Goal: Check status: Verify the current state of an ongoing process or item

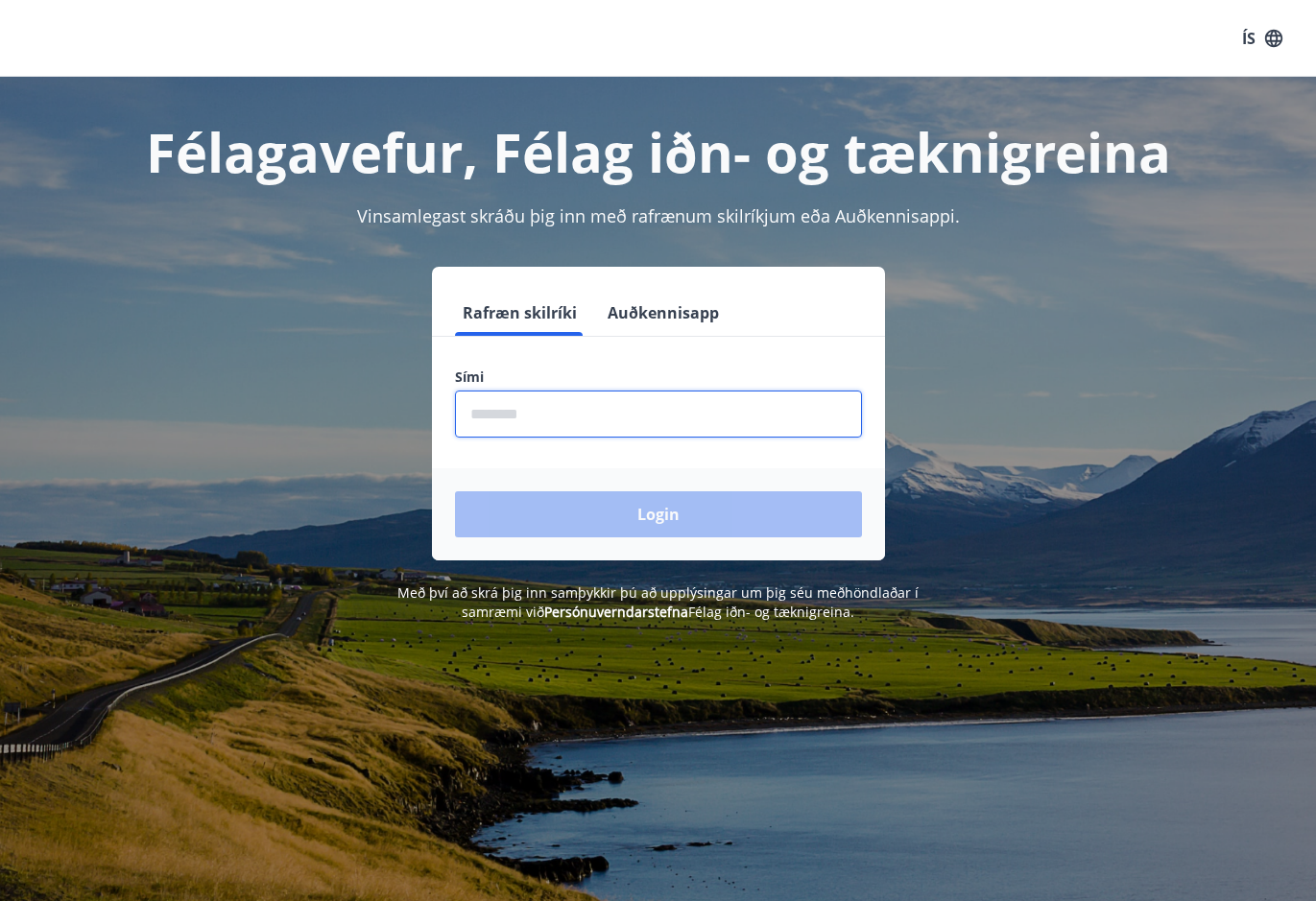
click at [541, 412] on input "phone" at bounding box center [658, 414] width 407 height 47
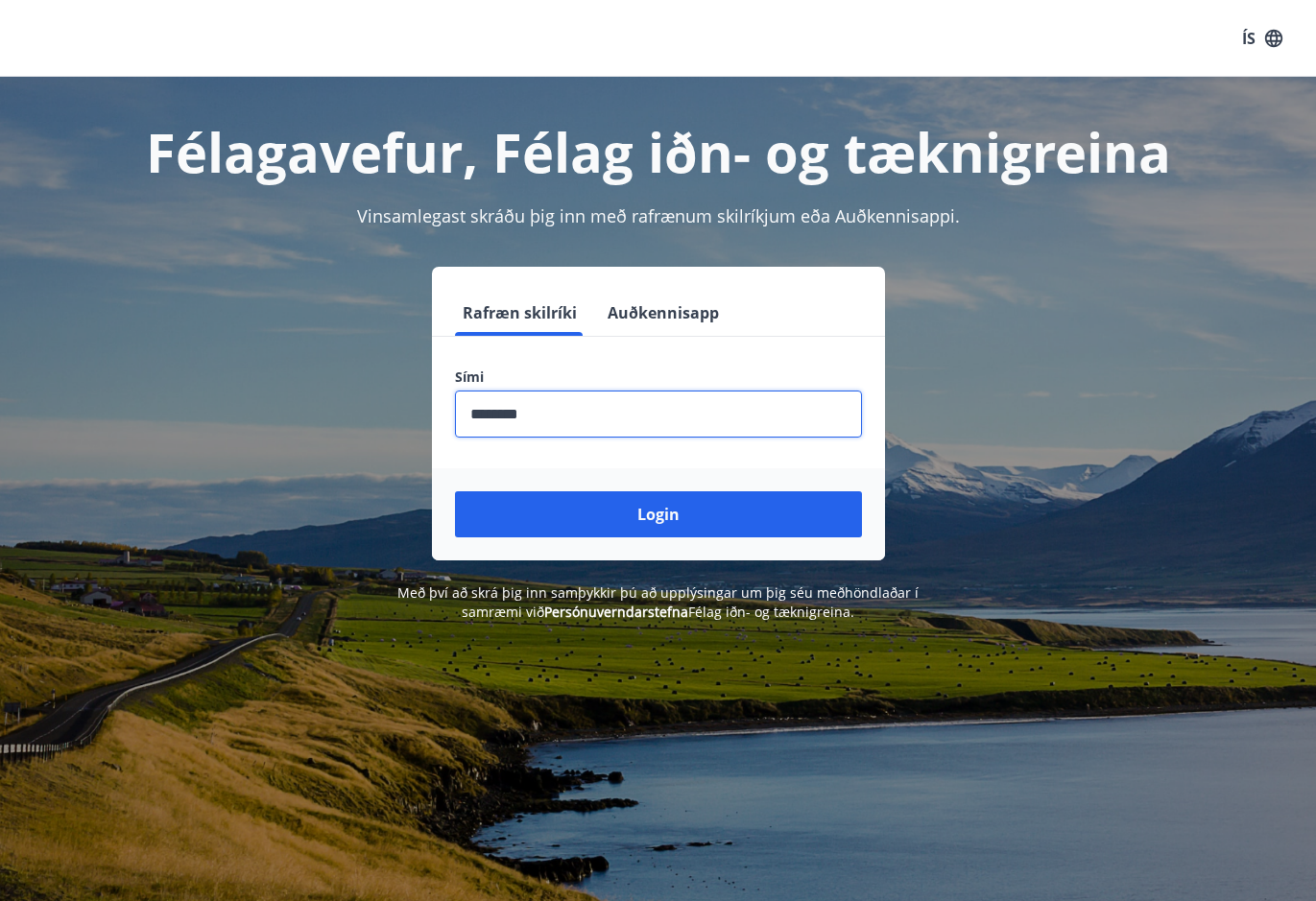
type input "********"
click at [455, 492] on button "Login" at bounding box center [658, 515] width 407 height 46
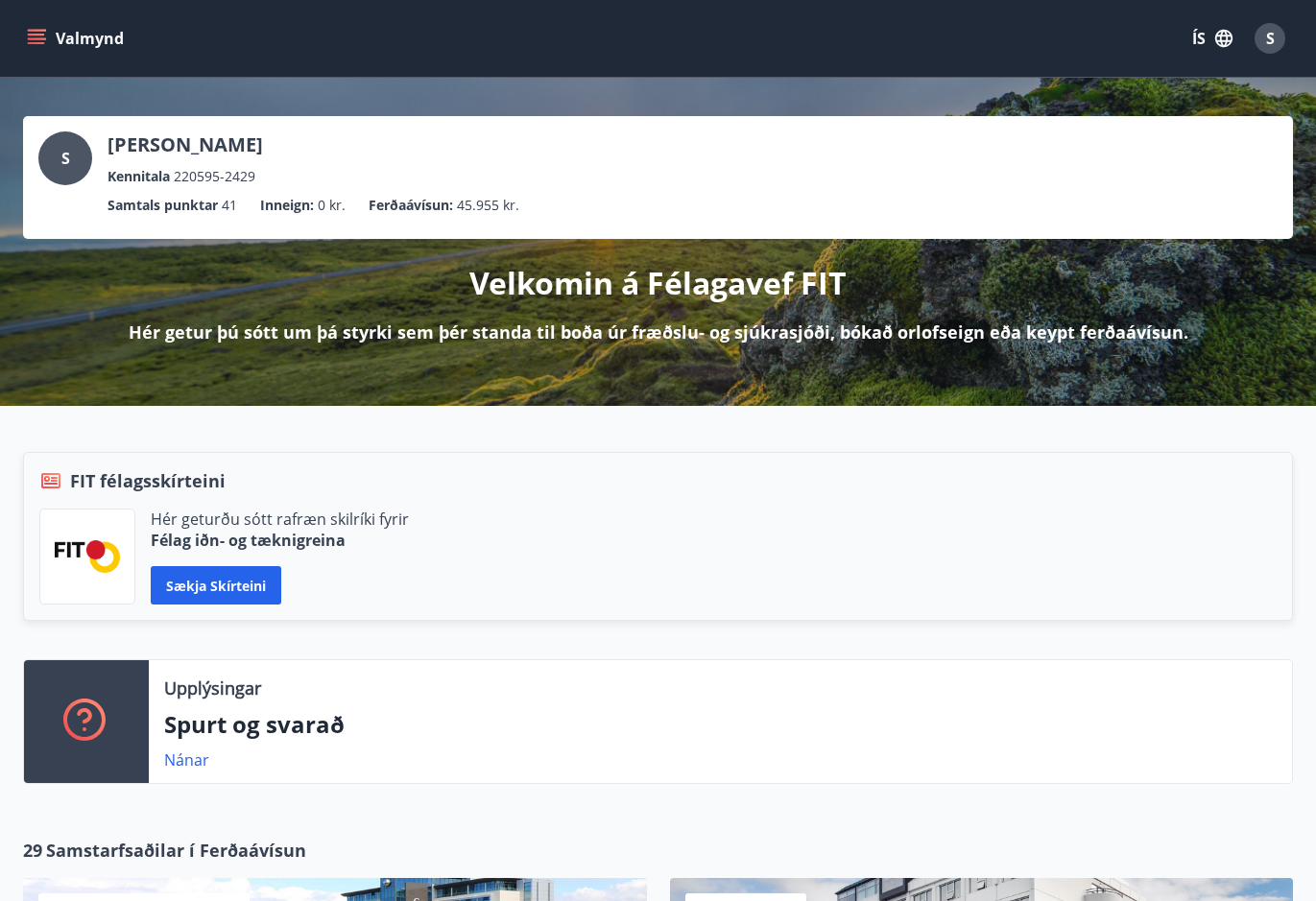
click at [30, 45] on icon "menu" at bounding box center [37, 39] width 19 height 19
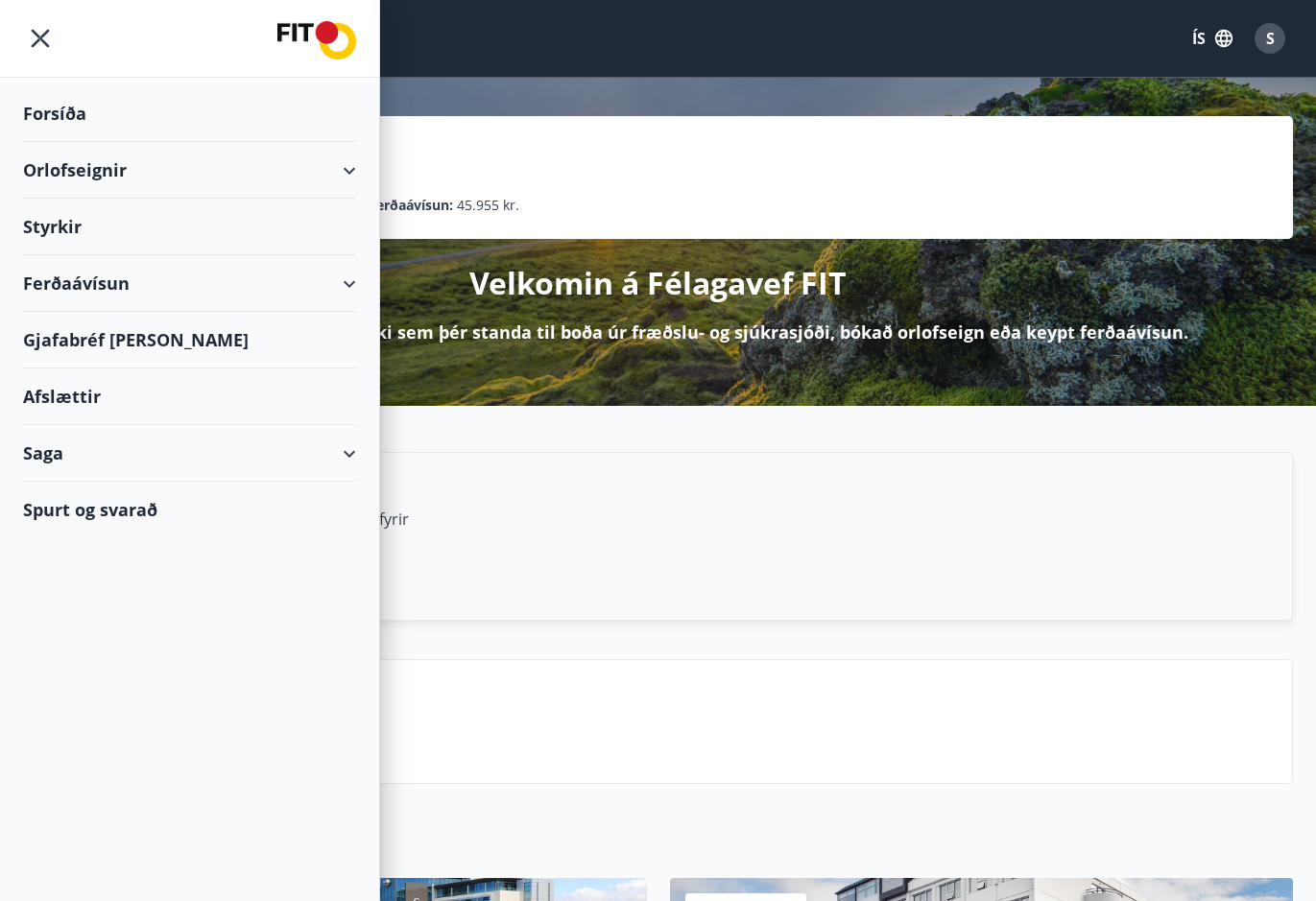
click at [72, 142] on div "Styrkir" at bounding box center [190, 113] width 333 height 57
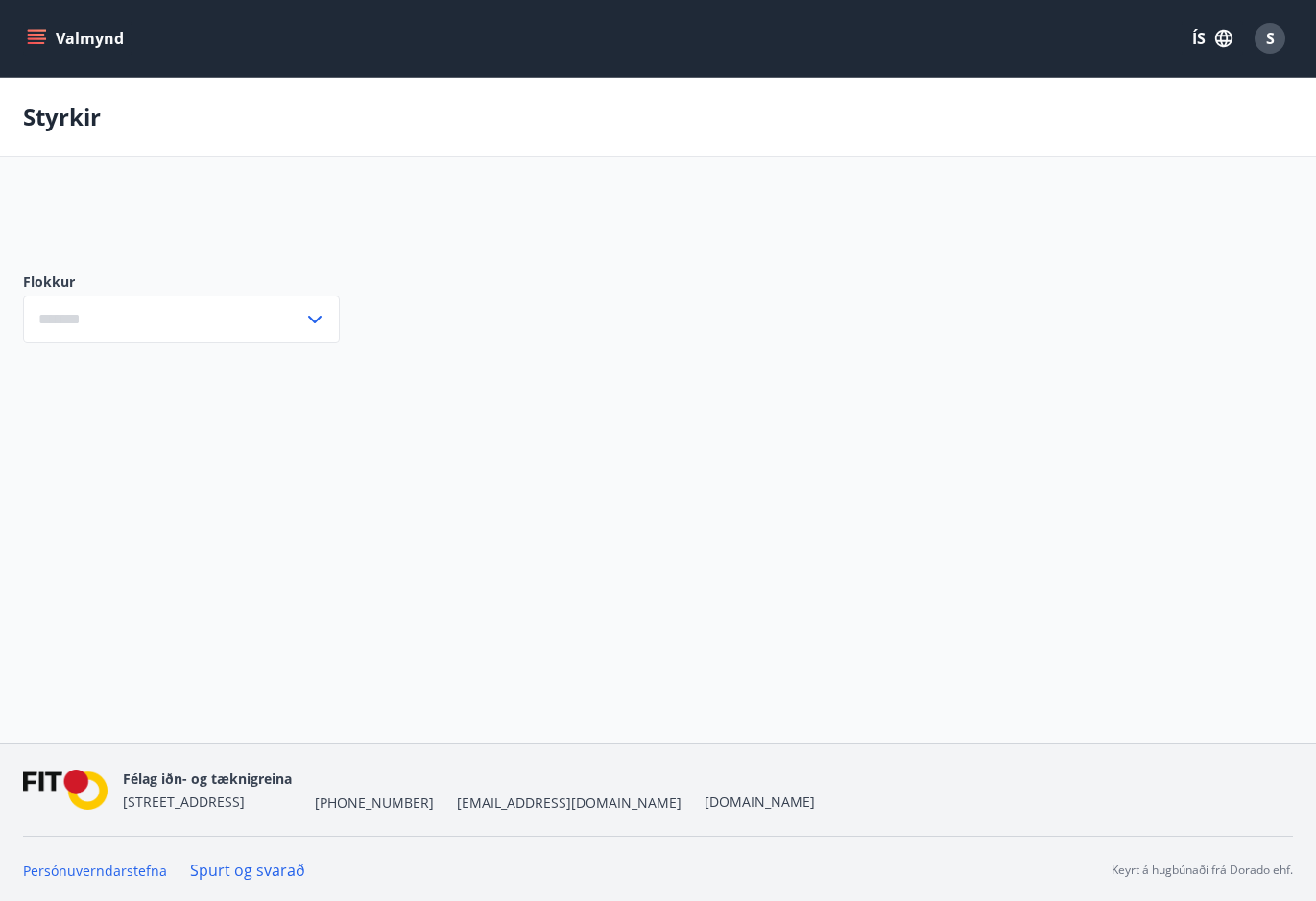
type input "***"
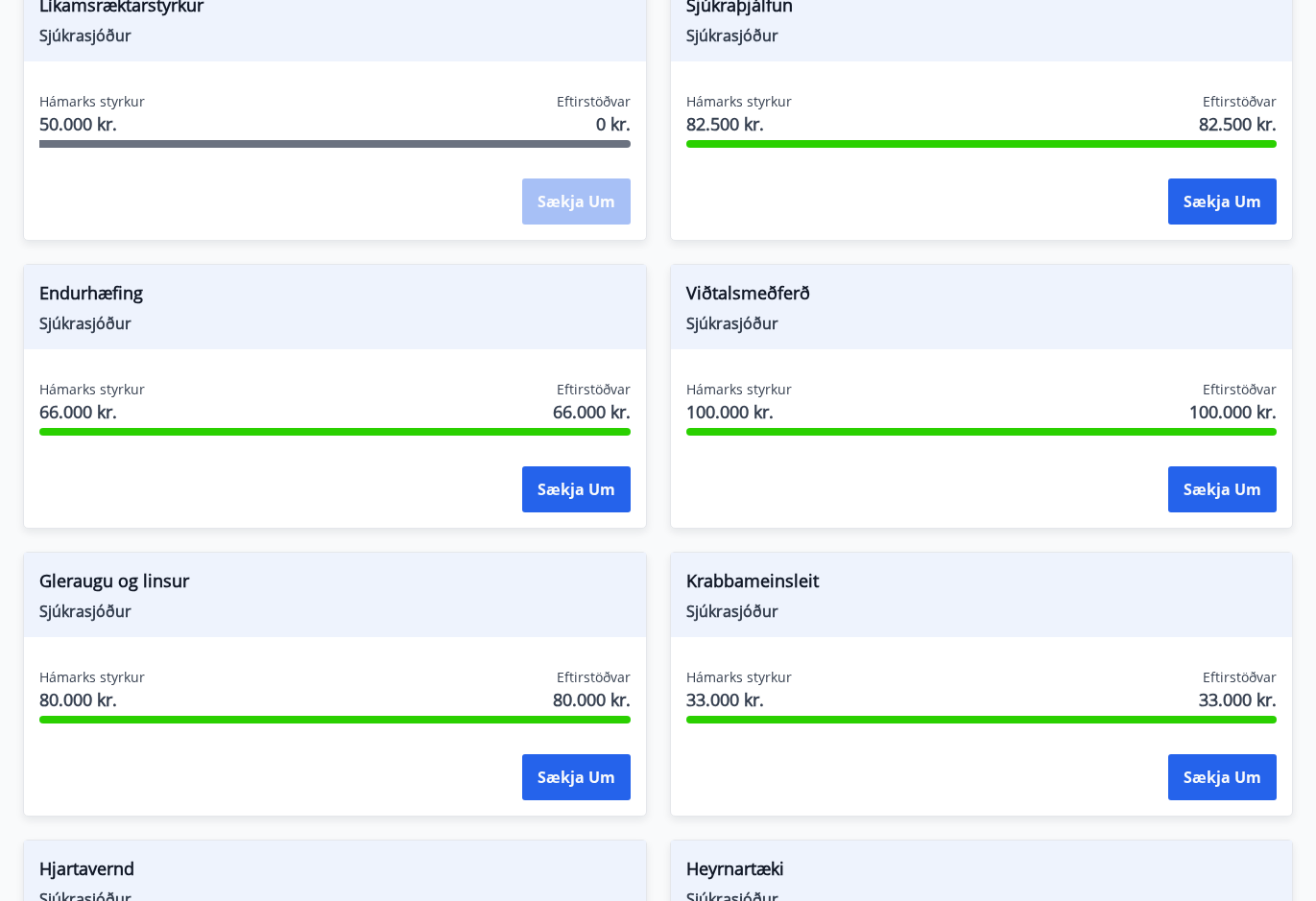
scroll to position [672, 0]
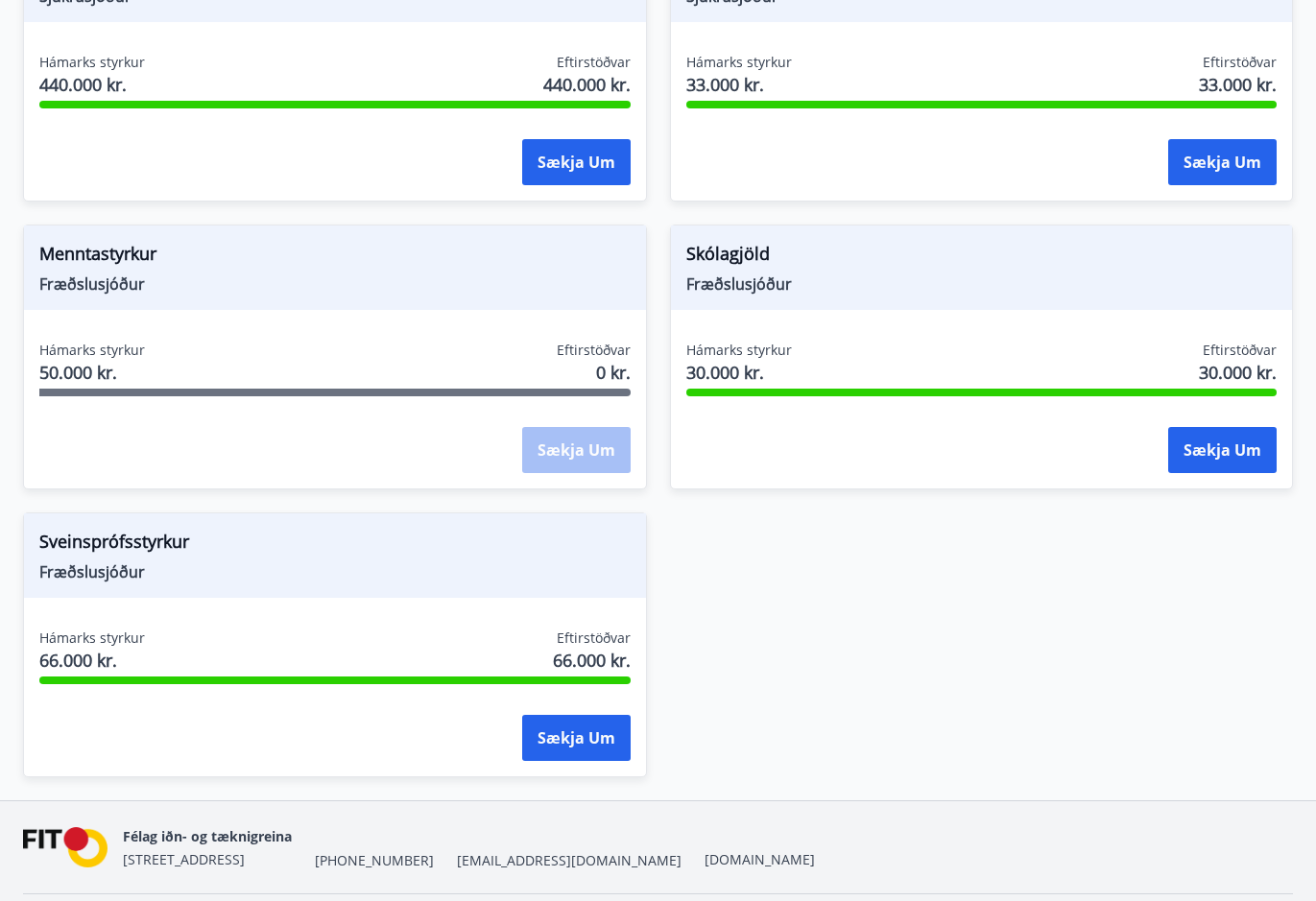
drag, startPoint x: 662, startPoint y: 668, endPoint x: 633, endPoint y: 535, distance: 136.1
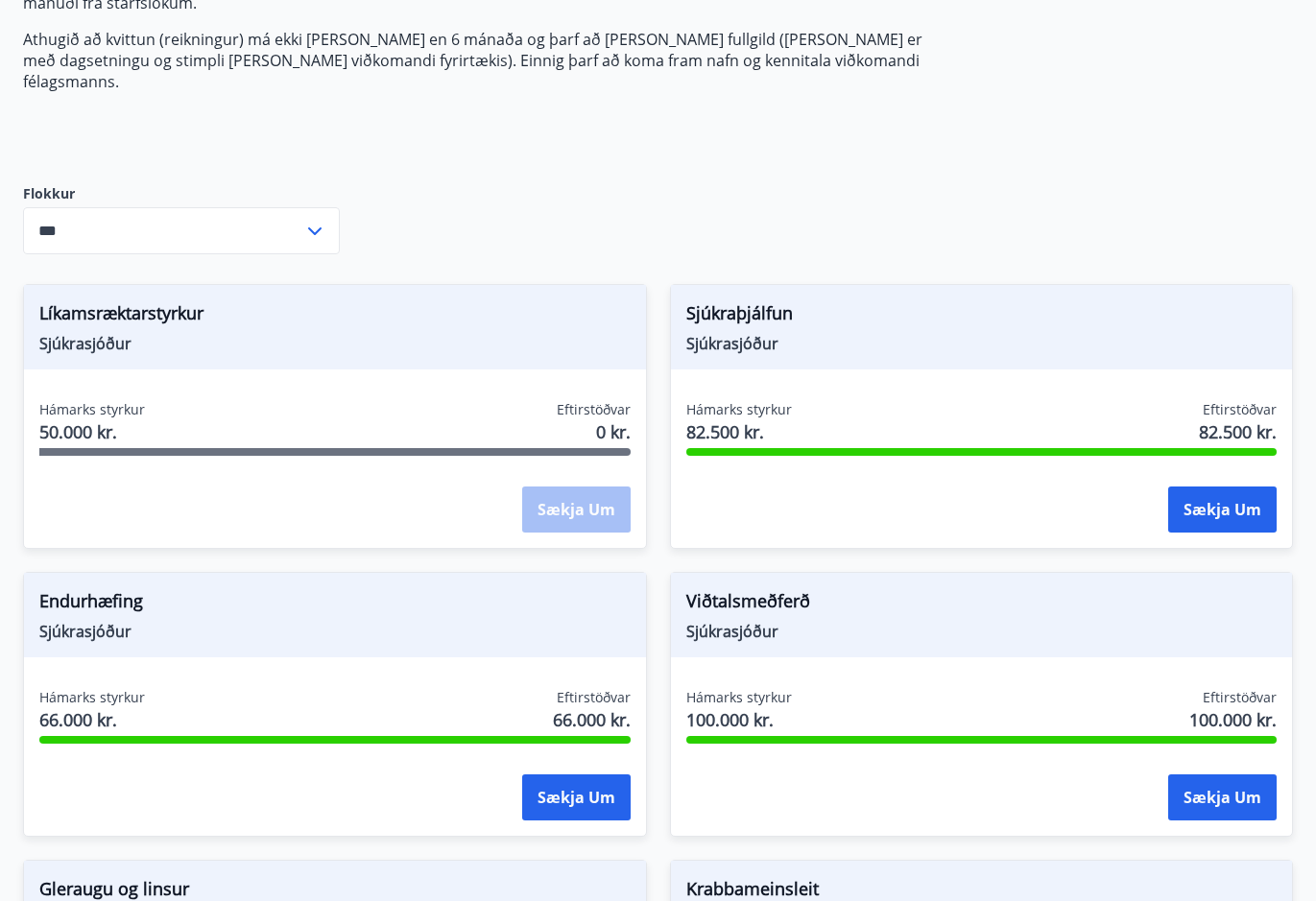
scroll to position [0, 0]
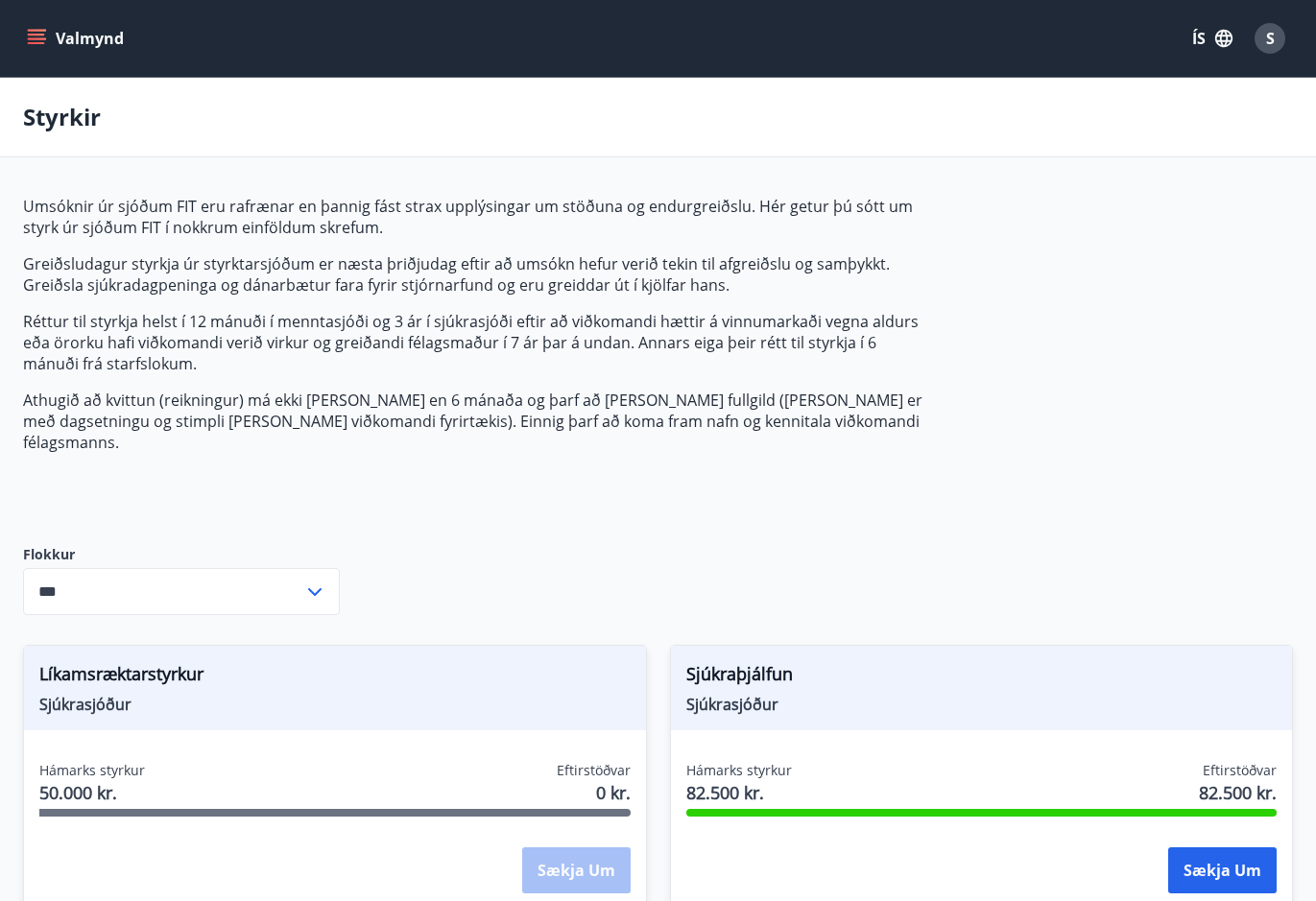
click at [44, 28] on button "Valmynd" at bounding box center [77, 39] width 108 height 35
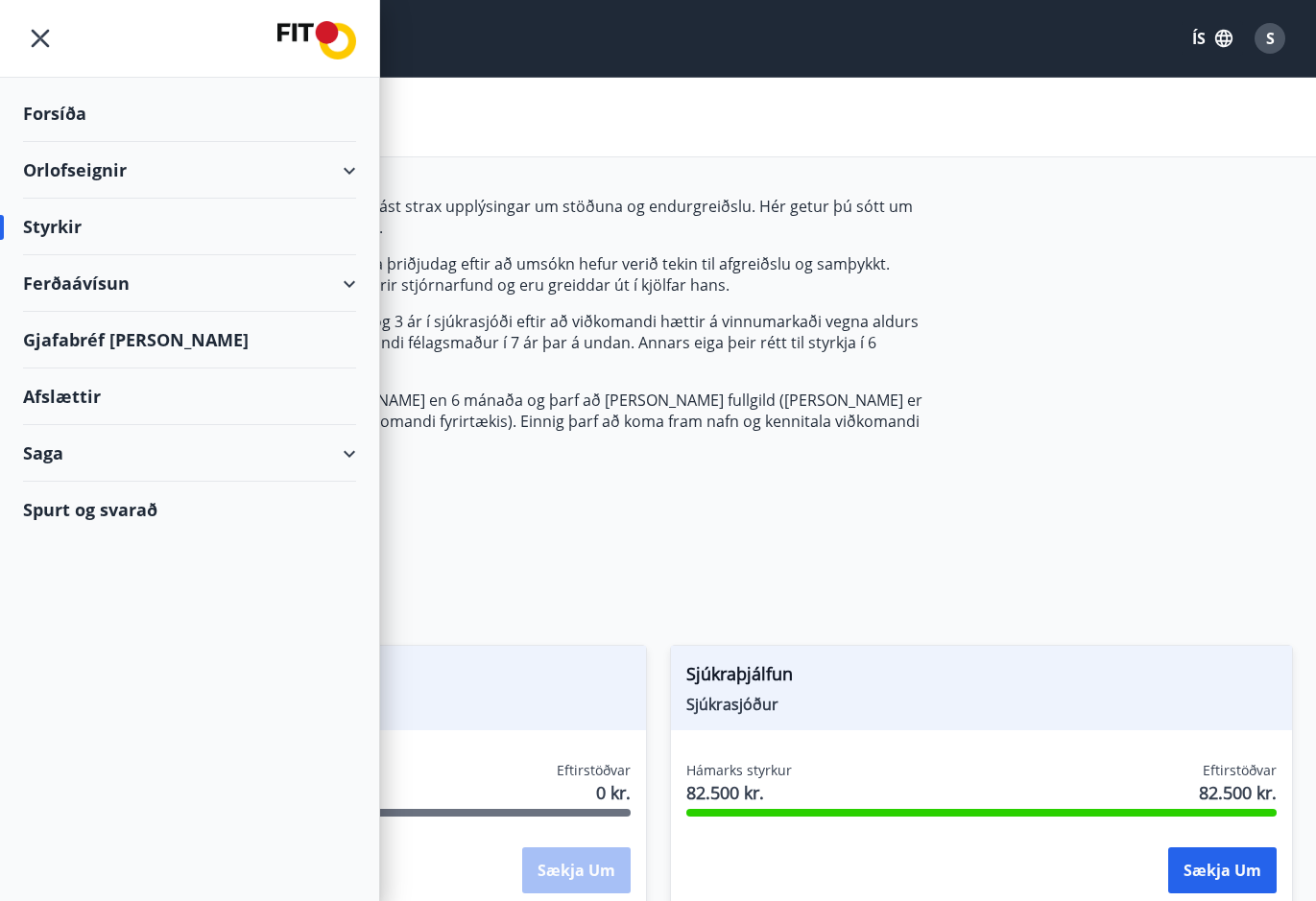
click at [125, 450] on div "Saga" at bounding box center [190, 453] width 333 height 57
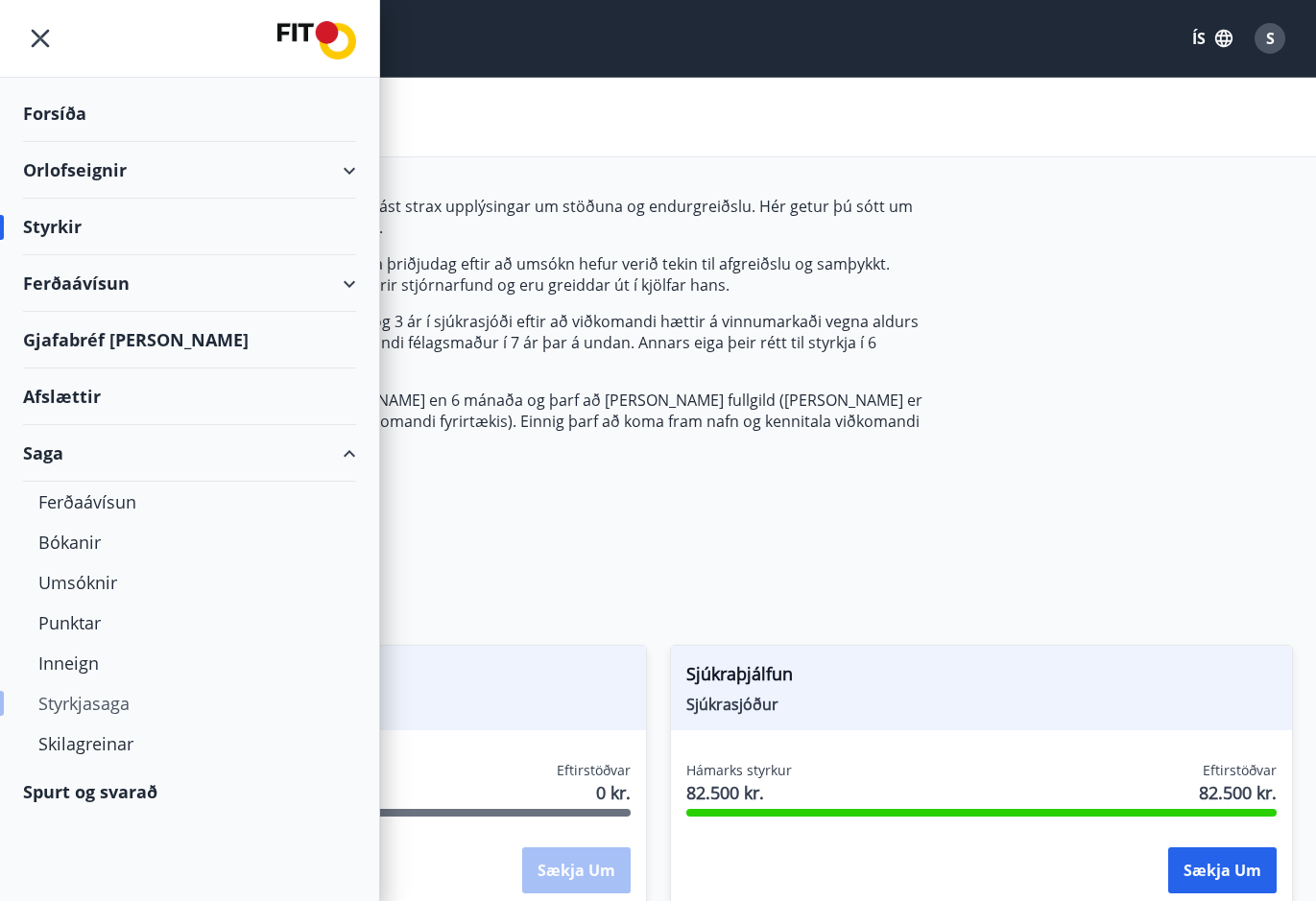
click at [108, 699] on div "Styrkjasaga" at bounding box center [190, 704] width 302 height 41
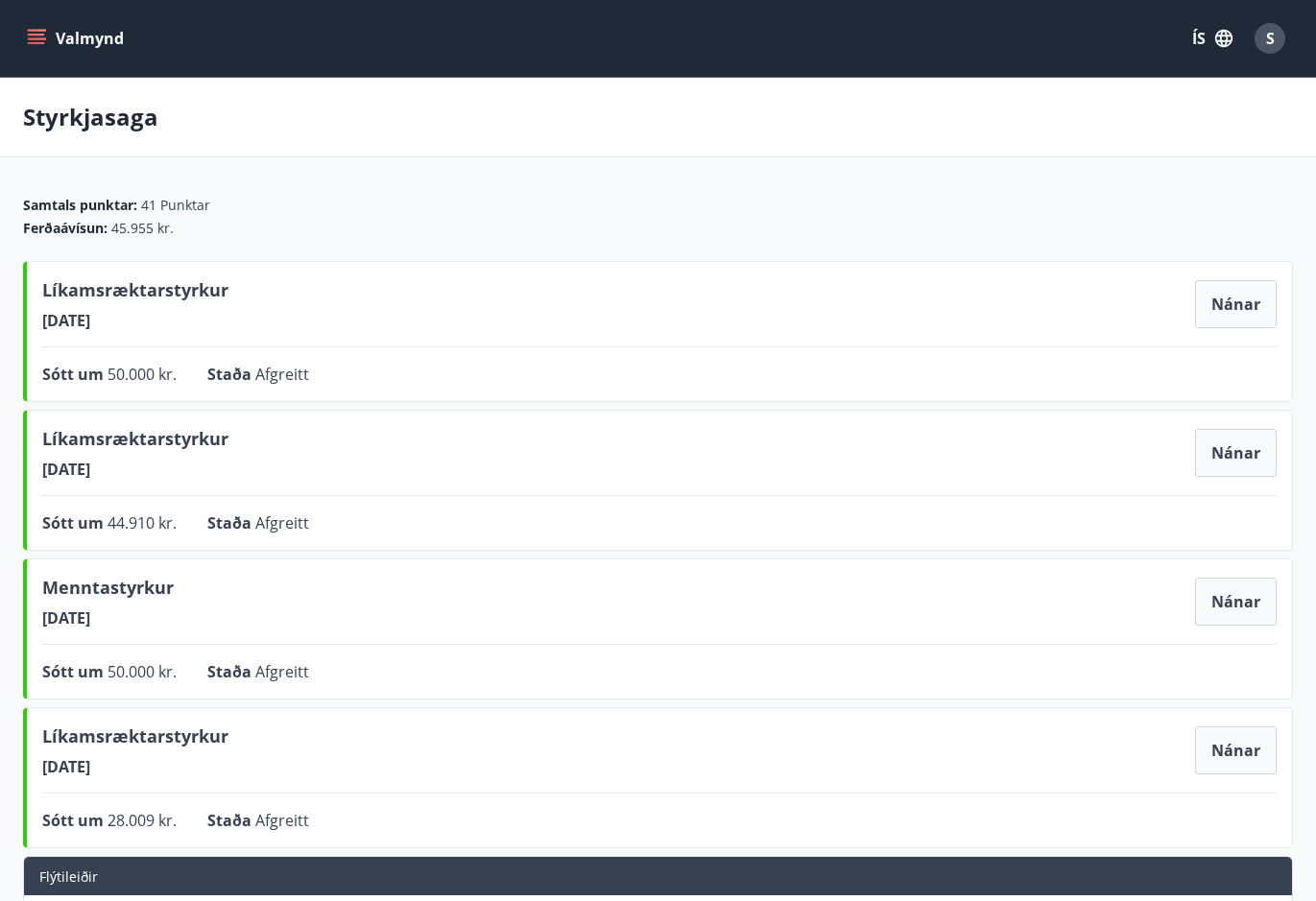
drag, startPoint x: 46, startPoint y: 476, endPoint x: 201, endPoint y: 475, distance: 155.0
click at [201, 475] on div "Líkamsræktarstyrkur 17.08.2023 Nánar Sótt um 44.910 kr. Staða Afgreitt Nánar" at bounding box center [658, 481] width 1270 height 141
drag, startPoint x: 201, startPoint y: 475, endPoint x: 159, endPoint y: 321, distance: 159.6
click at [159, 321] on span "02.09.2024" at bounding box center [135, 320] width 186 height 21
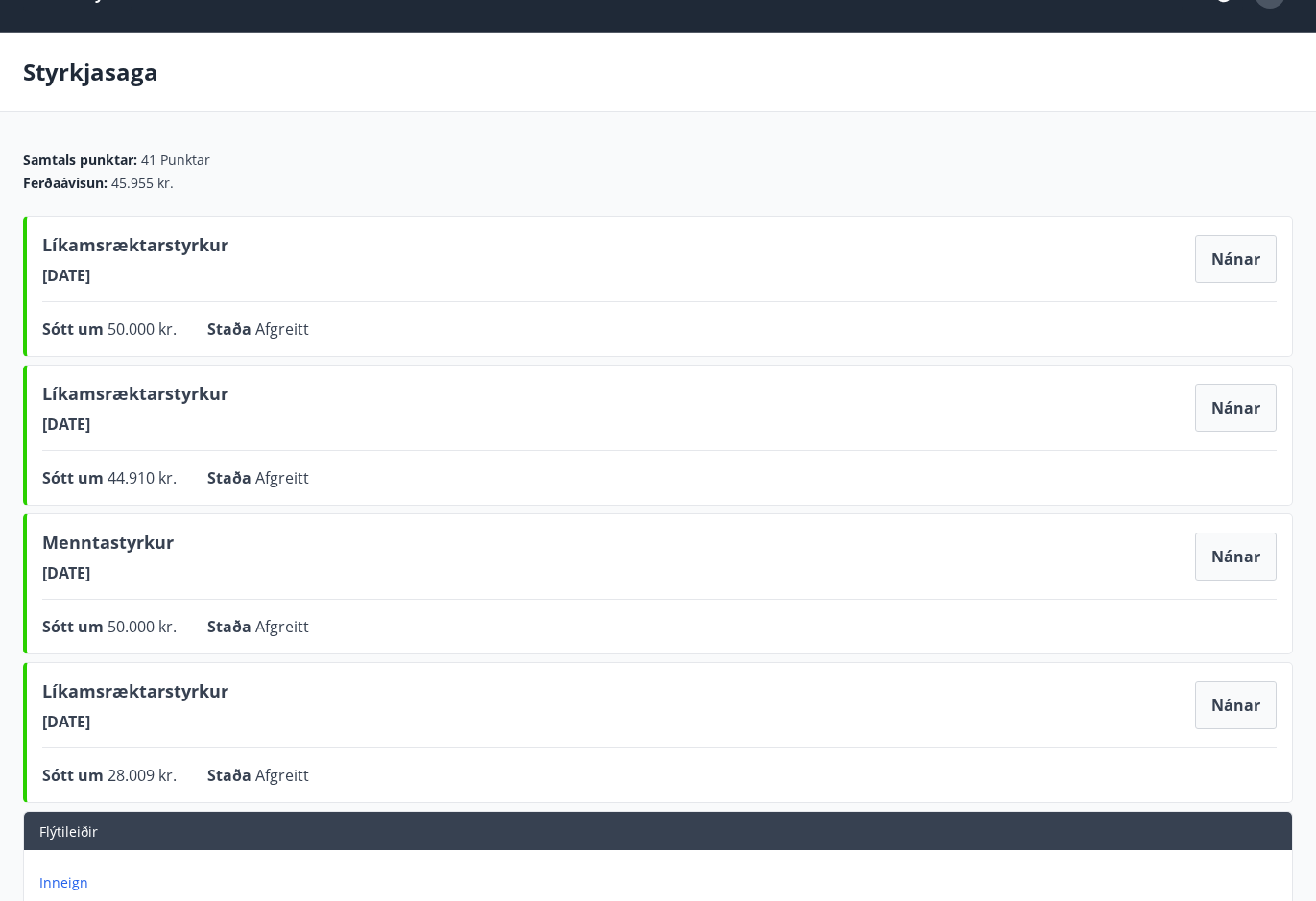
scroll to position [96, 0]
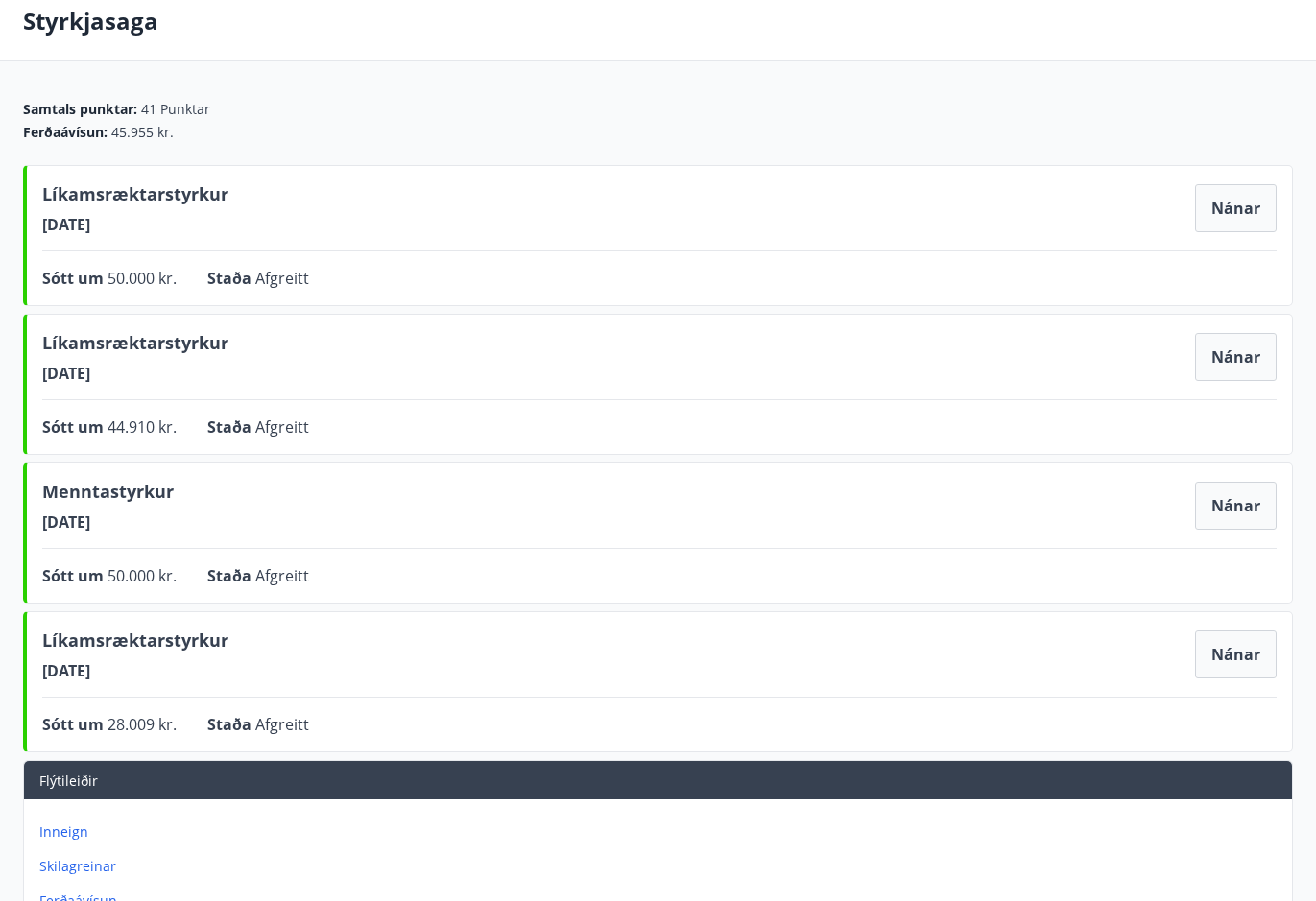
drag, startPoint x: 54, startPoint y: 529, endPoint x: 179, endPoint y: 531, distance: 125.0
click at [179, 531] on div "Menntastyrkur 21.08.2022 Nánar" at bounding box center [660, 506] width 1235 height 54
